Goal: Information Seeking & Learning: Learn about a topic

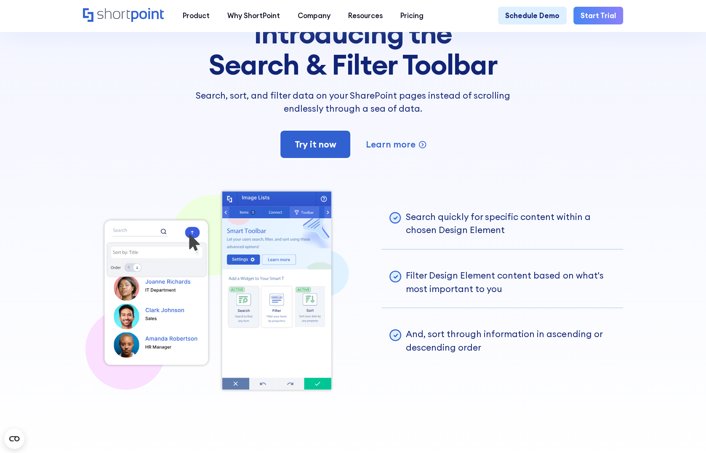
scroll to position [1768, 0]
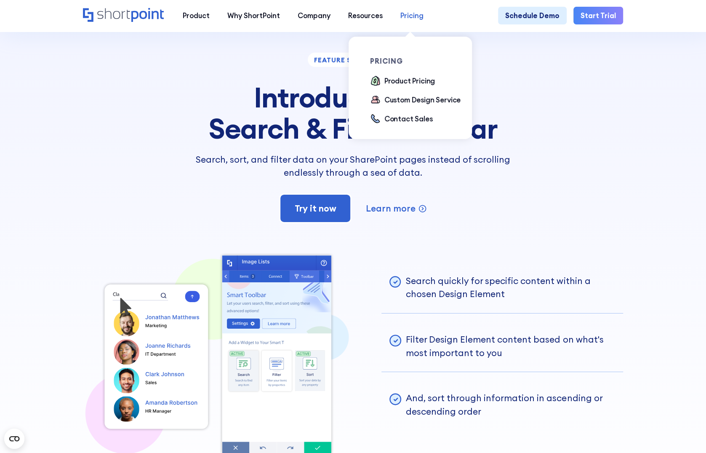
click at [405, 18] on div "Pricing" at bounding box center [411, 15] width 23 height 11
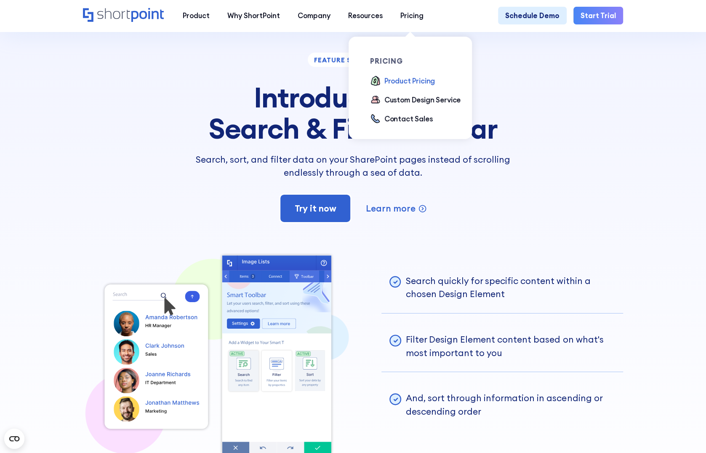
click at [395, 80] on div "Product Pricing" at bounding box center [409, 80] width 51 height 11
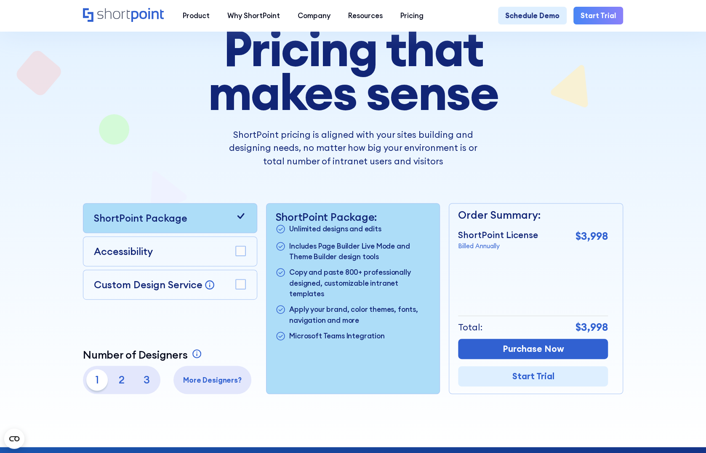
scroll to position [126, 0]
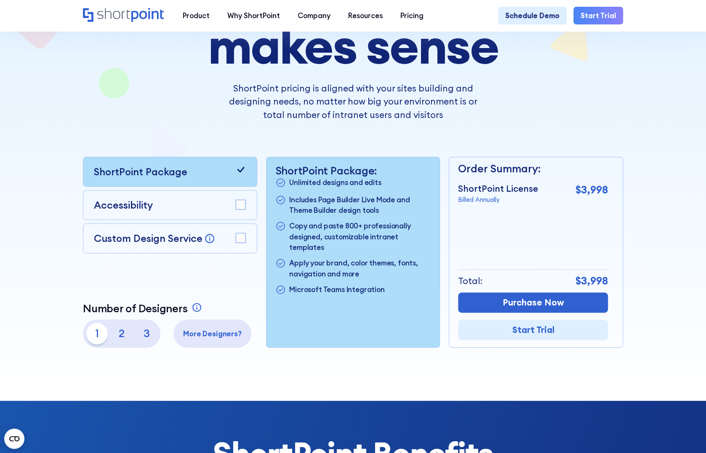
click at [157, 207] on div "Accessibility" at bounding box center [170, 204] width 152 height 15
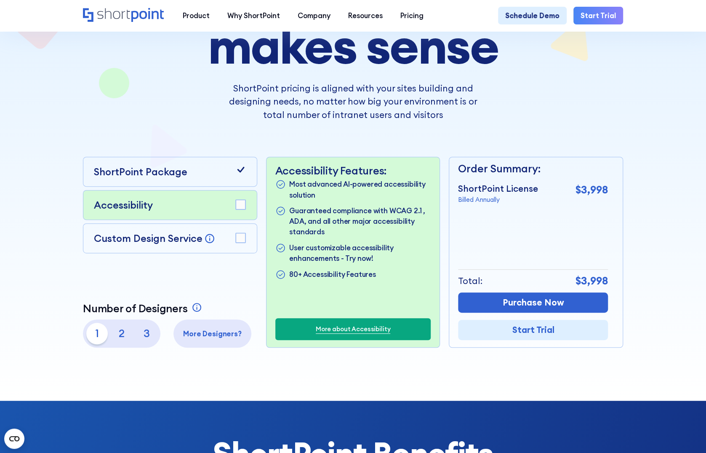
click at [236, 206] on rect at bounding box center [241, 205] width 10 height 10
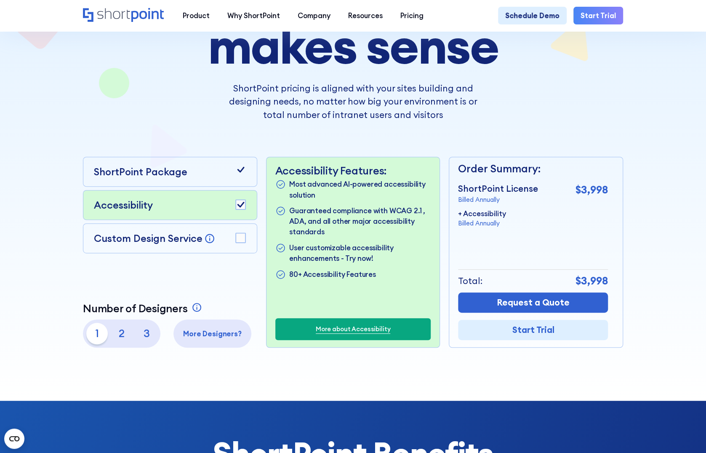
click at [236, 206] on rect at bounding box center [241, 205] width 10 height 10
